Goal: Communication & Community: Answer question/provide support

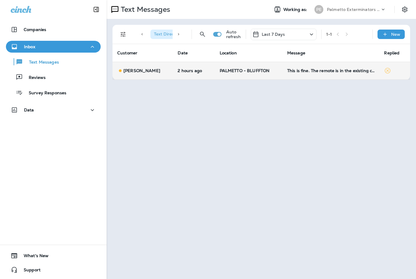
click at [156, 71] on div "[PERSON_NAME]" at bounding box center [142, 71] width 51 height 6
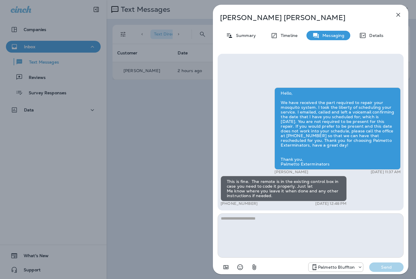
click at [251, 218] on textarea at bounding box center [310, 236] width 186 height 44
type textarea "**********"
click at [384, 268] on p "Send" at bounding box center [386, 267] width 25 height 5
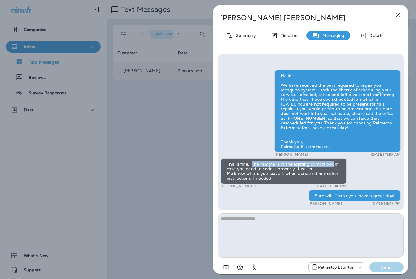
drag, startPoint x: 252, startPoint y: 163, endPoint x: 330, endPoint y: 164, distance: 78.7
click at [330, 164] on div "This is fine. The remote is in the existing control box in case you need to cod…" at bounding box center [283, 171] width 126 height 25
copy div "The remote is in the existing control box"
click at [398, 15] on icon "button" at bounding box center [398, 15] width 4 height 4
